Goal: Book appointment/travel/reservation

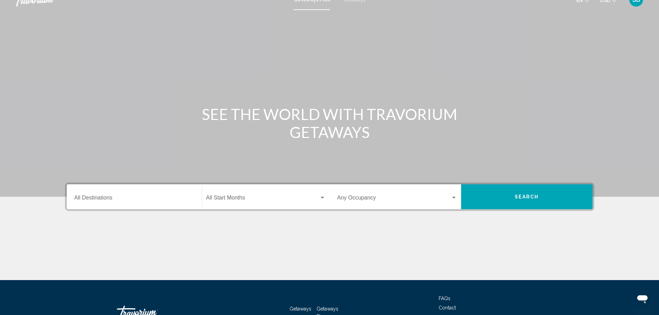
scroll to position [10, 0]
click at [108, 199] on input "Destination All Destinations" at bounding box center [134, 199] width 120 height 6
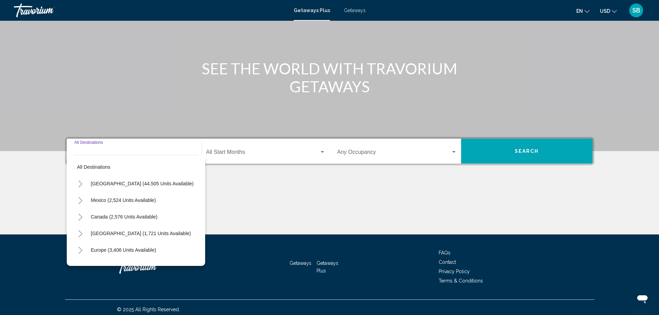
scroll to position [61, 0]
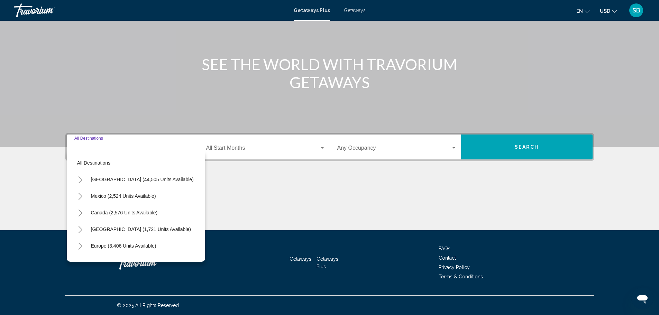
click at [78, 179] on icon "Toggle United States (44,505 units available)" at bounding box center [80, 179] width 5 height 7
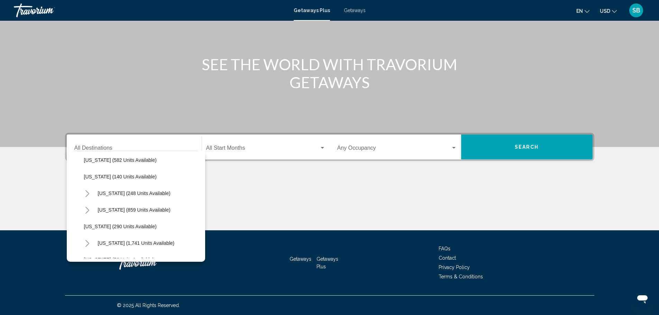
scroll to position [444, 0]
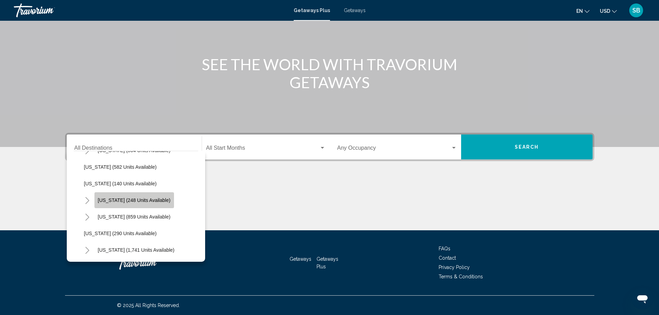
click at [139, 202] on span "[US_STATE] (248 units available)" at bounding box center [134, 200] width 73 height 6
type input "**********"
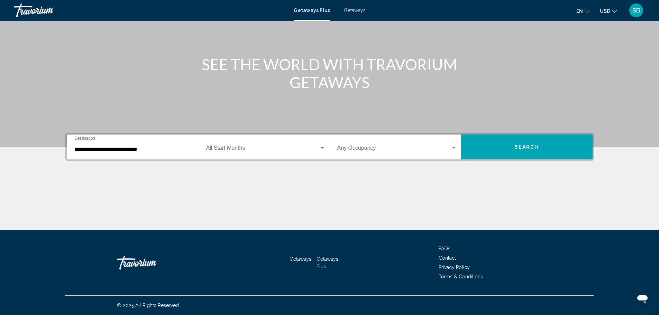
click at [311, 145] on div "Start Month All Start Months" at bounding box center [265, 147] width 119 height 22
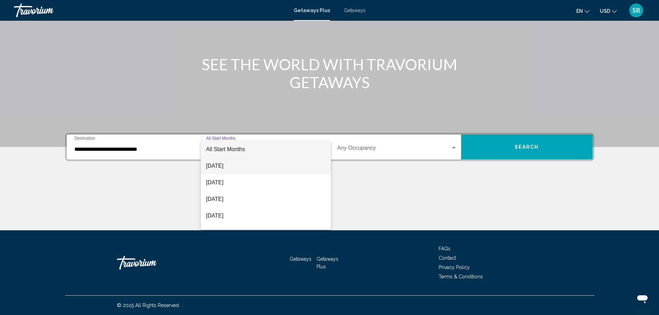
click at [243, 167] on span "[DATE]" at bounding box center [265, 166] width 119 height 17
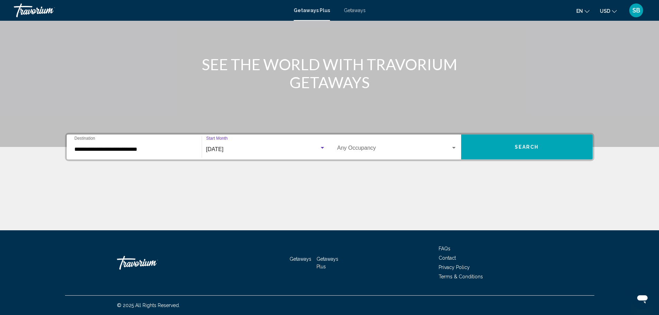
click at [378, 148] on span "Search widget" at bounding box center [393, 149] width 113 height 6
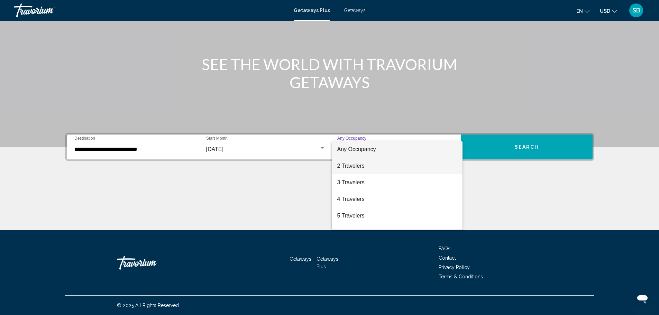
click at [373, 162] on span "2 Travelers" at bounding box center [397, 166] width 120 height 17
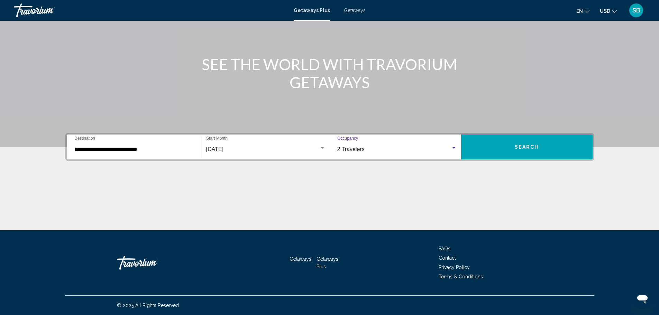
click at [529, 151] on button "Search" at bounding box center [526, 147] width 131 height 25
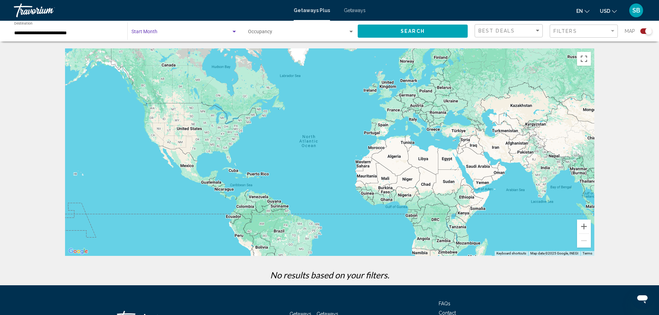
click at [235, 33] on div "Search widget" at bounding box center [234, 32] width 6 height 6
click at [235, 33] on span "All Start Months" at bounding box center [184, 33] width 106 height 15
click at [297, 33] on span "Search widget" at bounding box center [298, 33] width 100 height 6
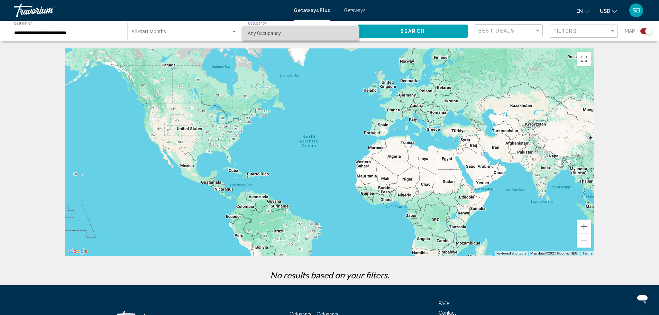
click at [297, 33] on span "Any Occupancy" at bounding box center [301, 33] width 106 height 15
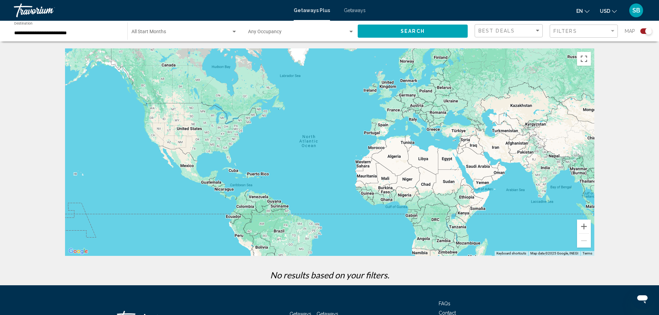
click at [242, 121] on div "Main content" at bounding box center [329, 151] width 529 height 207
click at [611, 31] on div "Filter" at bounding box center [612, 31] width 3 height 2
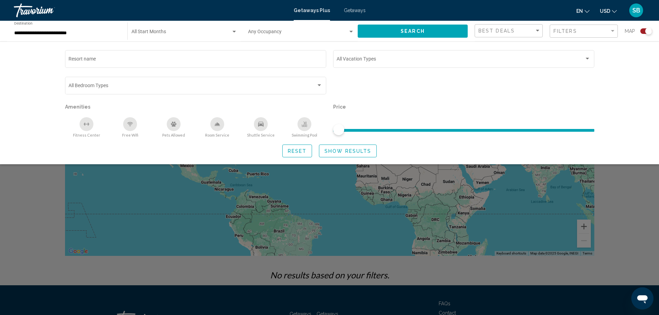
click at [631, 115] on div "Resort name Vacation Types All Vacation Types Bedroom Types All Bedroom Types A…" at bounding box center [329, 102] width 659 height 123
click at [420, 30] on span "Search" at bounding box center [412, 32] width 24 height 6
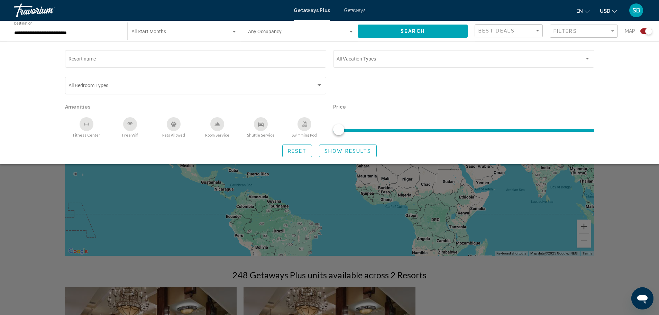
click at [534, 263] on div "Search widget" at bounding box center [329, 209] width 659 height 211
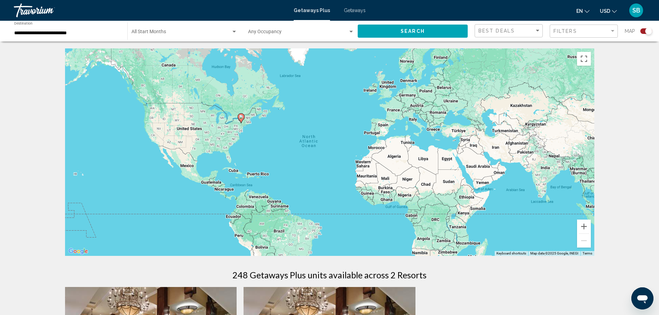
click at [348, 10] on span "Getaways" at bounding box center [355, 11] width 22 height 6
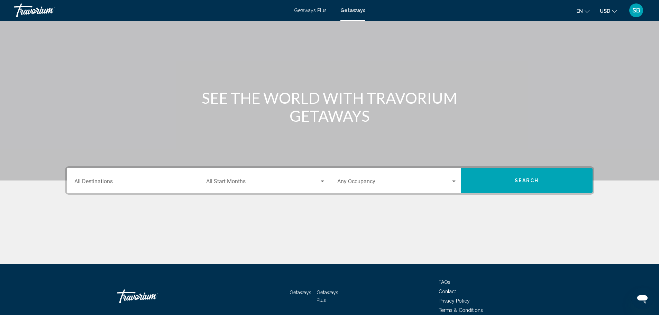
scroll to position [61, 0]
